Goal: Information Seeking & Learning: Find specific fact

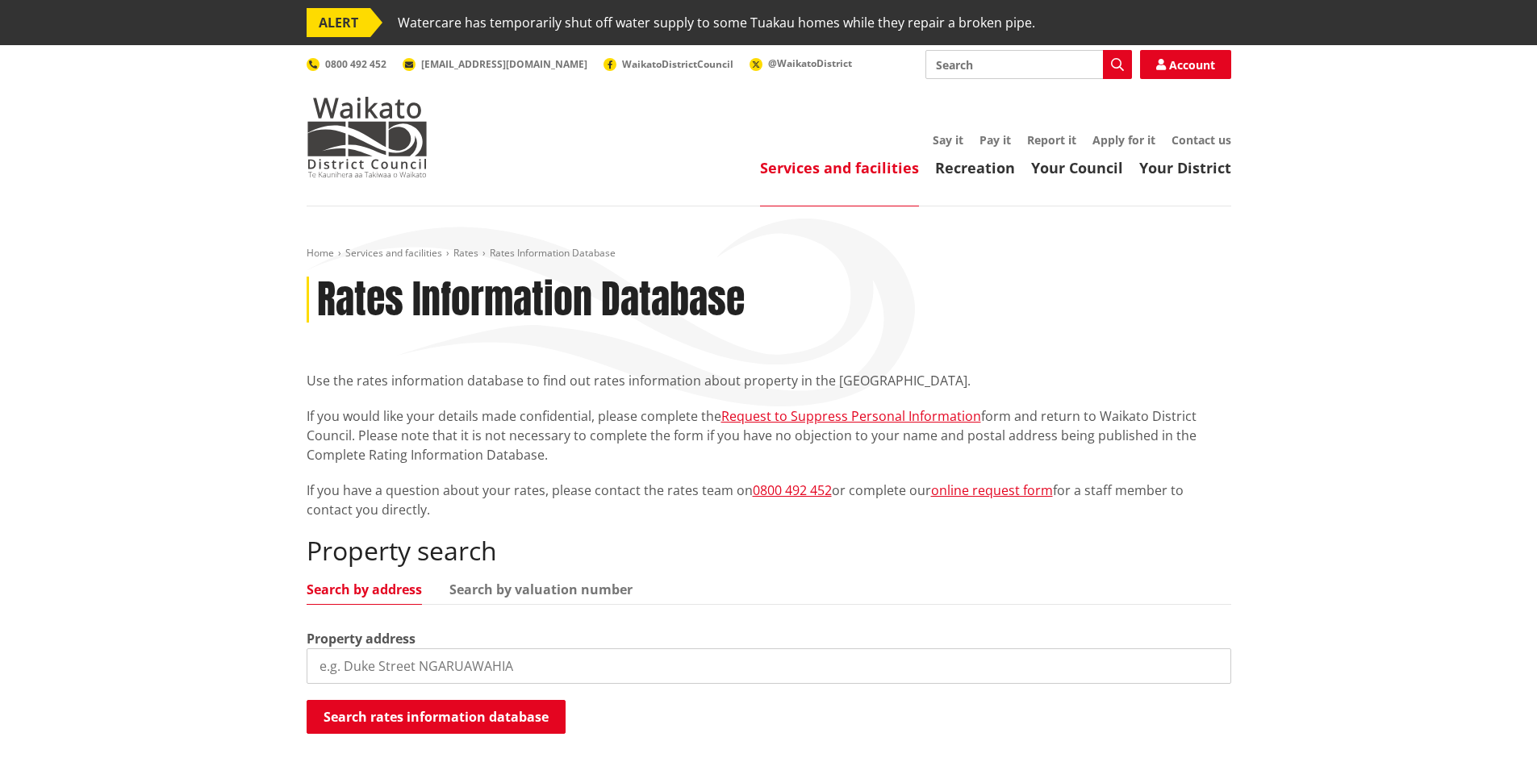
click at [575, 671] on input "search" at bounding box center [769, 667] width 925 height 36
type input "[STREET_ADDRESS]"
click at [512, 708] on button "Search rates information database" at bounding box center [436, 717] width 259 height 34
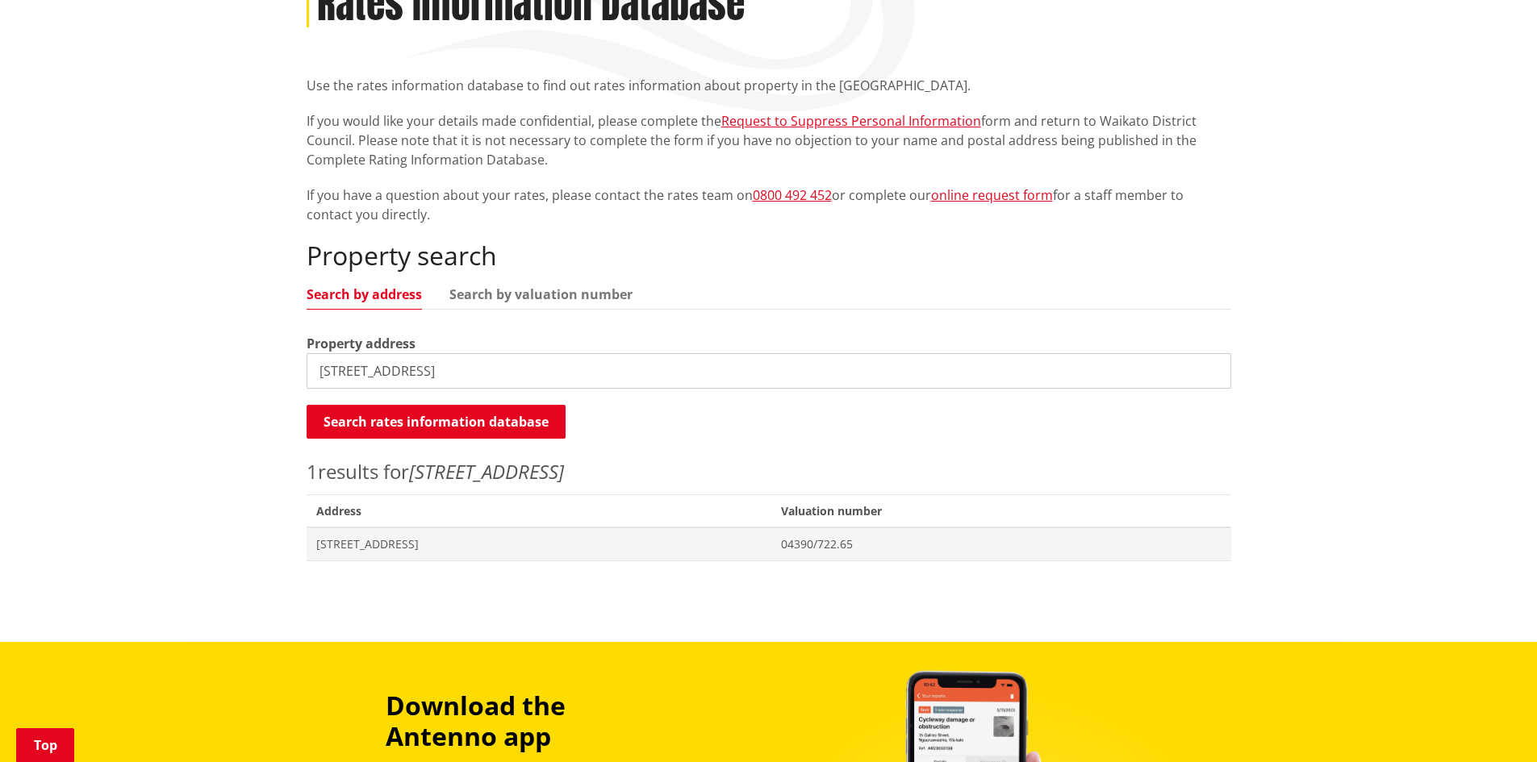
scroll to position [323, 0]
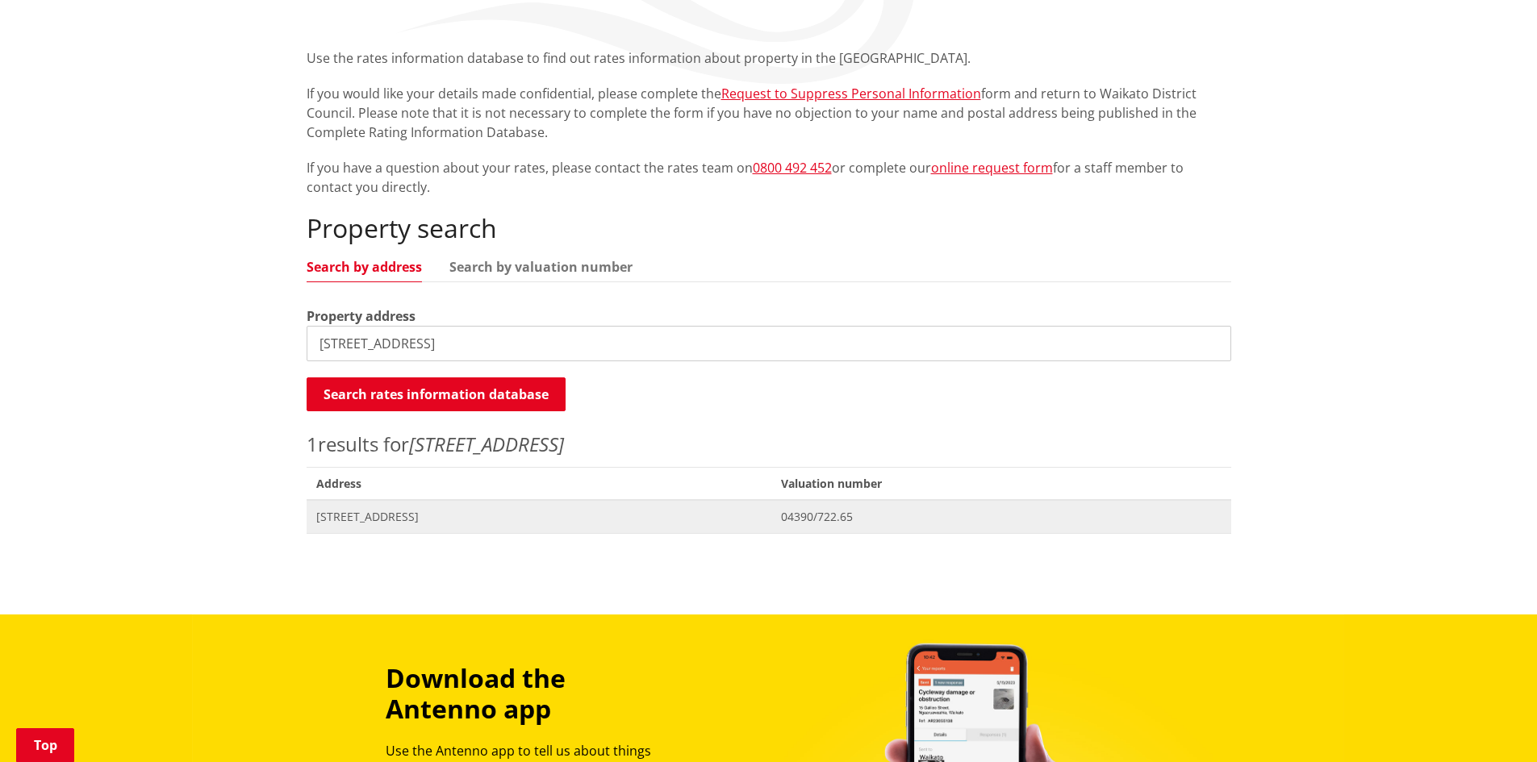
click at [457, 516] on span "[STREET_ADDRESS]" at bounding box center [539, 517] width 446 height 16
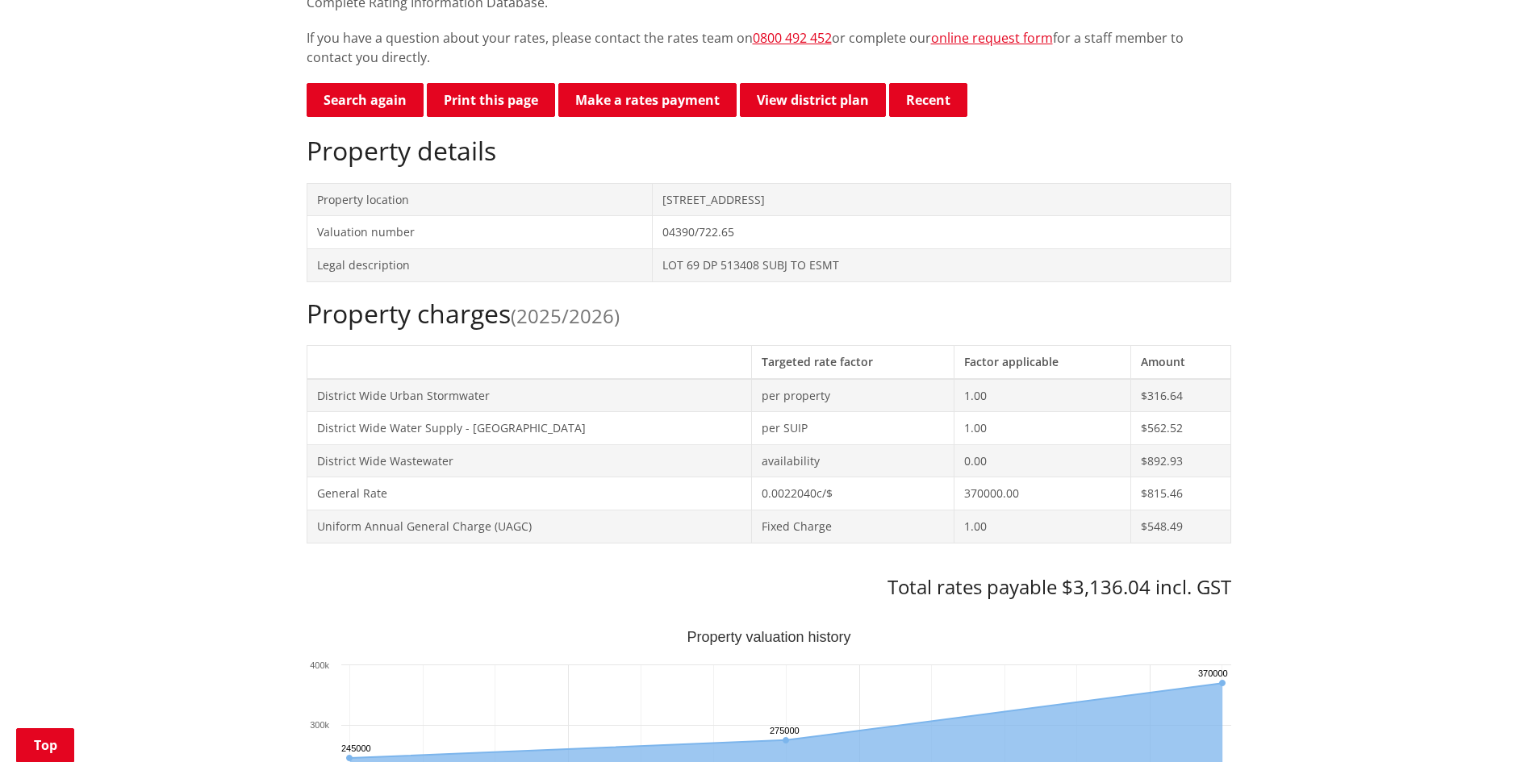
scroll to position [484, 0]
